Goal: Information Seeking & Learning: Learn about a topic

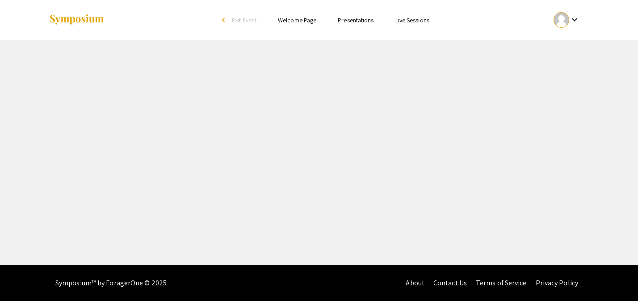
select select "custom"
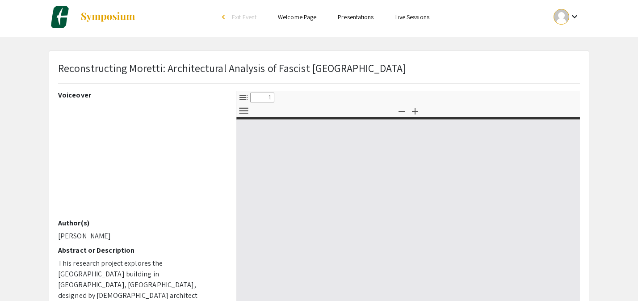
type input "0"
select select "custom"
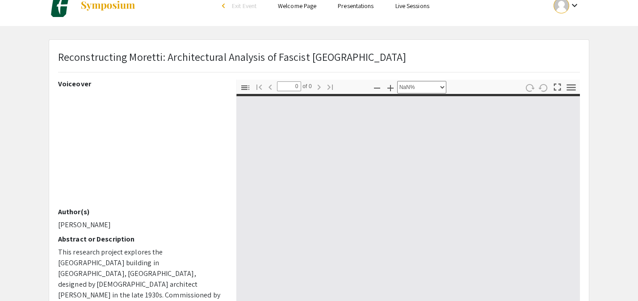
type input "1"
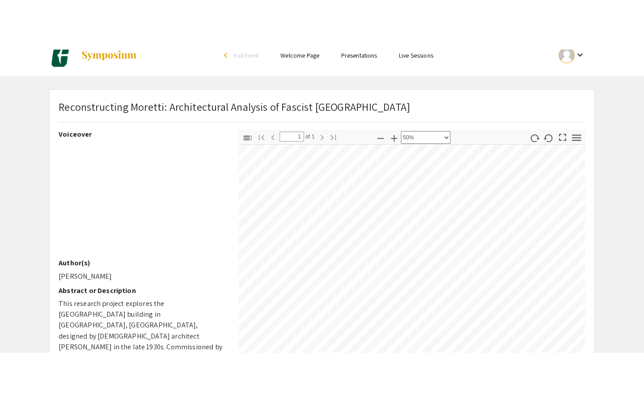
scroll to position [84, 26]
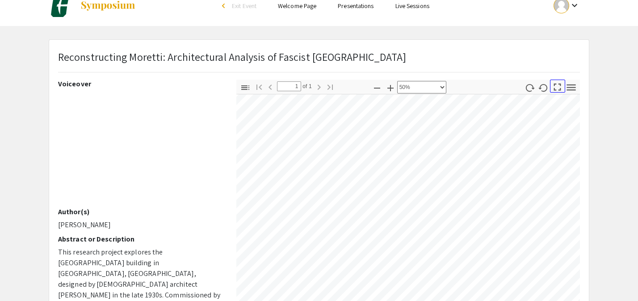
click at [558, 87] on icon "button" at bounding box center [557, 87] width 12 height 12
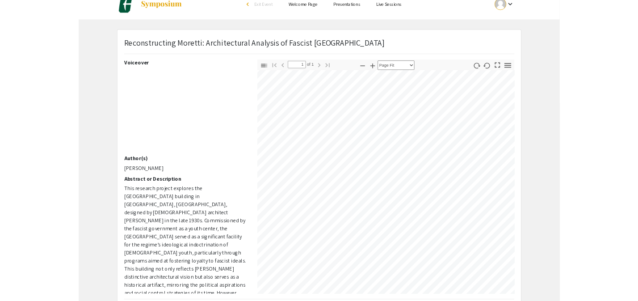
scroll to position [402, 0]
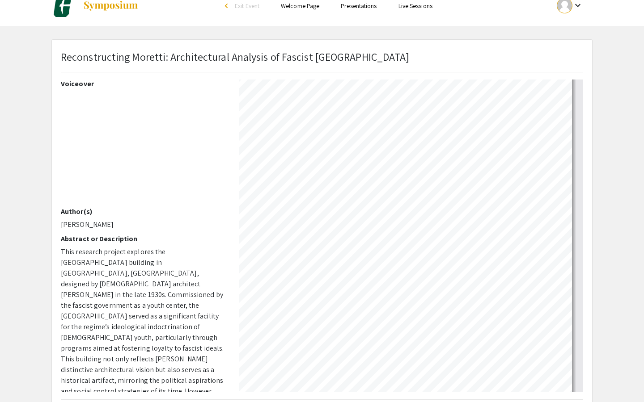
select select "0.5"
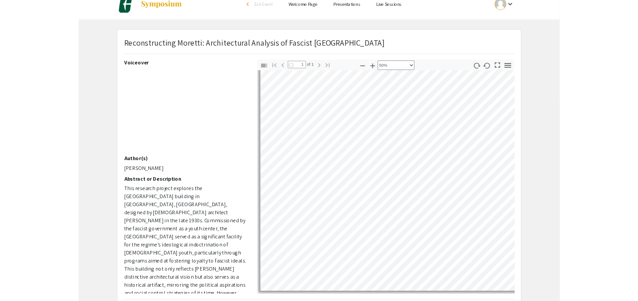
scroll to position [4, 4]
